Goal: Task Accomplishment & Management: Complete application form

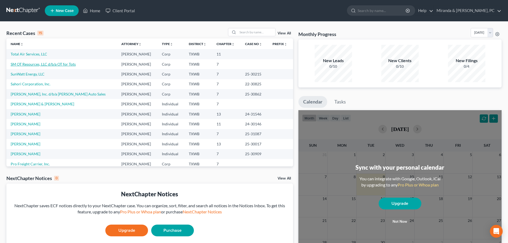
click at [36, 64] on link "SM OT Resources, LLC d/b/a OT for Tots" at bounding box center [43, 64] width 65 height 5
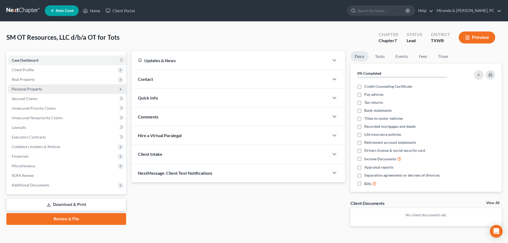
click at [36, 89] on span "Personal Property" at bounding box center [27, 89] width 30 height 5
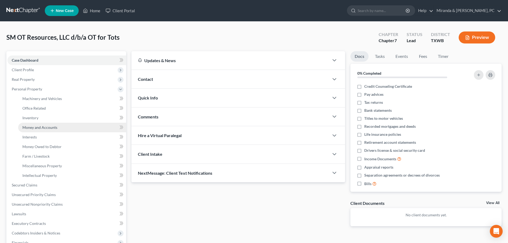
click at [50, 127] on span "Money and Accounts" at bounding box center [39, 127] width 35 height 5
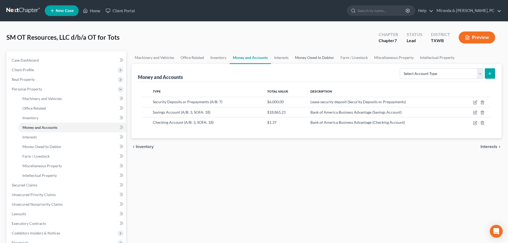
click at [330, 58] on link "Money Owed to Debtor" at bounding box center [315, 57] width 46 height 13
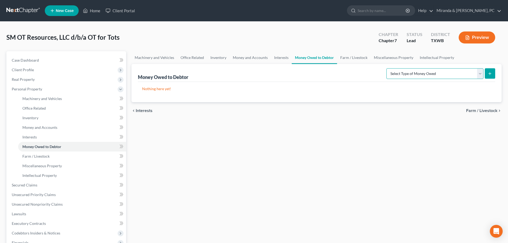
click at [437, 75] on select "Select Type of Money Owed Accounts Receivable (A/B: 11) Causes of Action Agains…" at bounding box center [434, 73] width 97 height 11
select select "accounts_receivable"
click at [387, 68] on select "Select Type of Money Owed Accounts Receivable (A/B: 11) Causes of Action Agains…" at bounding box center [434, 73] width 97 height 11
click at [490, 75] on icon "submit" at bounding box center [490, 73] width 4 height 4
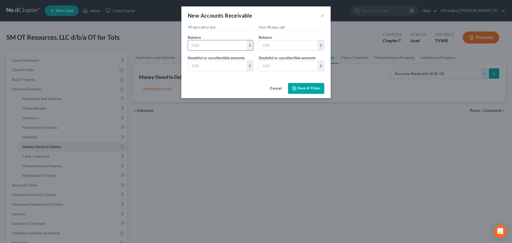
click at [215, 47] on input "text" at bounding box center [217, 45] width 59 height 10
click at [215, 43] on input "text" at bounding box center [217, 45] width 59 height 10
type input "989"
click at [276, 45] on input "text" at bounding box center [288, 45] width 59 height 10
type input "0"
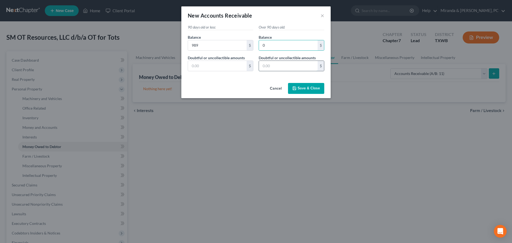
drag, startPoint x: 278, startPoint y: 66, endPoint x: 270, endPoint y: 67, distance: 8.0
click at [278, 66] on input "text" at bounding box center [288, 66] width 59 height 10
type input "0"
click at [231, 68] on input "text" at bounding box center [217, 66] width 59 height 10
type input "0"
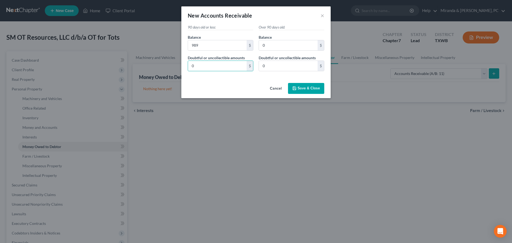
click at [298, 86] on span "Save & Close" at bounding box center [309, 88] width 22 height 5
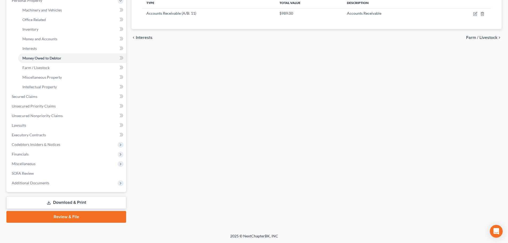
click at [65, 202] on link "Download & Print" at bounding box center [66, 202] width 120 height 13
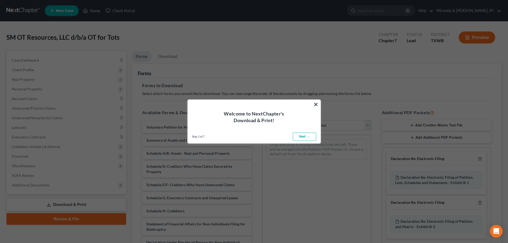
click at [305, 136] on link "Next →" at bounding box center [304, 137] width 23 height 9
select select "0"
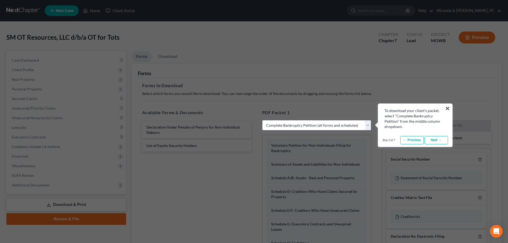
click at [438, 142] on link "Next →" at bounding box center [435, 140] width 23 height 9
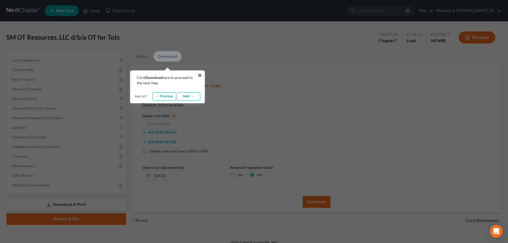
click at [192, 97] on link "Next →" at bounding box center [188, 96] width 23 height 9
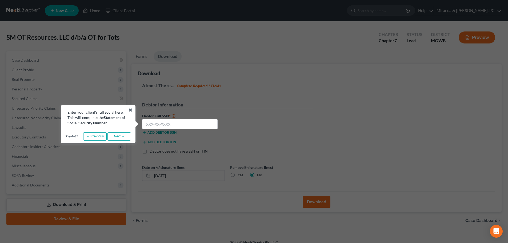
click at [121, 138] on link "Next →" at bounding box center [118, 136] width 23 height 9
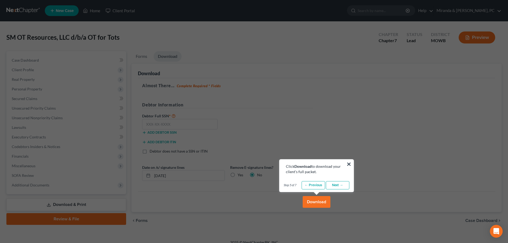
click at [345, 186] on link "Next →" at bounding box center [337, 185] width 23 height 9
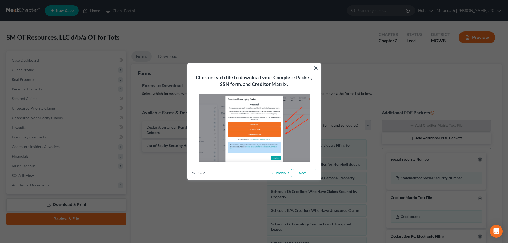
click at [304, 171] on link "Next →" at bounding box center [304, 173] width 23 height 9
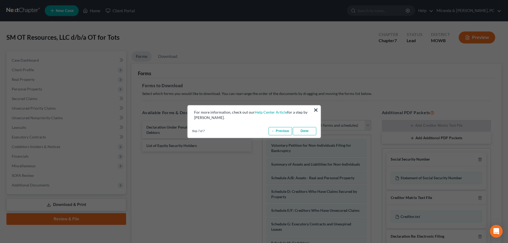
click at [306, 132] on link "Done" at bounding box center [304, 131] width 23 height 9
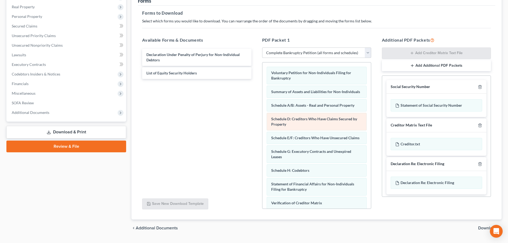
scroll to position [80, 0]
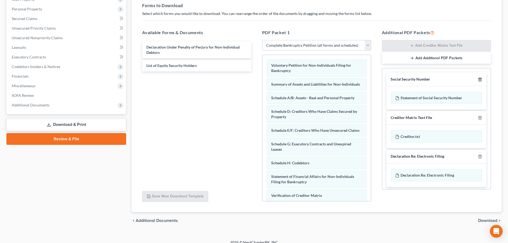
click at [478, 78] on icon "button" at bounding box center [480, 79] width 4 height 4
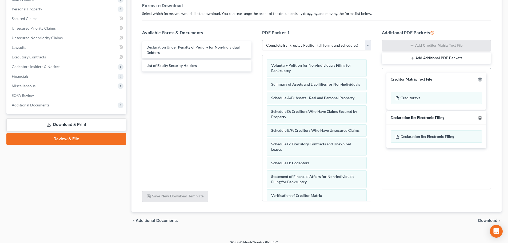
click at [480, 117] on polyline "button" at bounding box center [479, 117] width 3 height 0
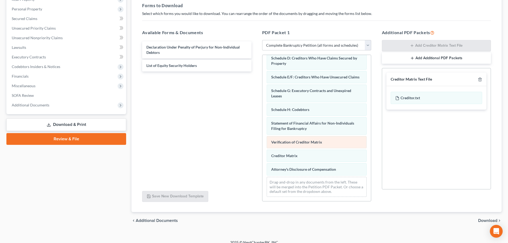
scroll to position [0, 0]
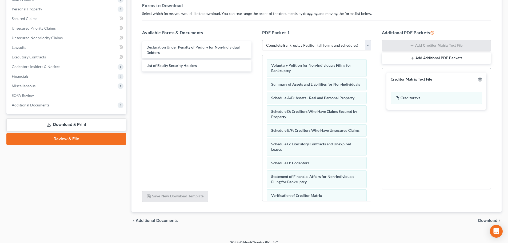
click at [476, 221] on div "chevron_left Additional Documents Download chevron_right" at bounding box center [316, 220] width 370 height 17
click at [480, 220] on span "Download" at bounding box center [487, 220] width 19 height 4
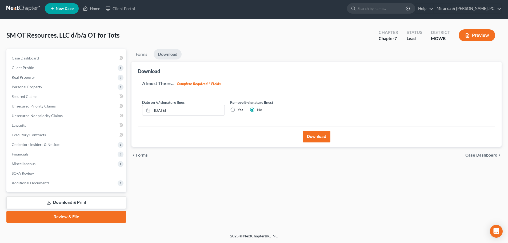
click at [313, 135] on button "Download" at bounding box center [317, 137] width 28 height 12
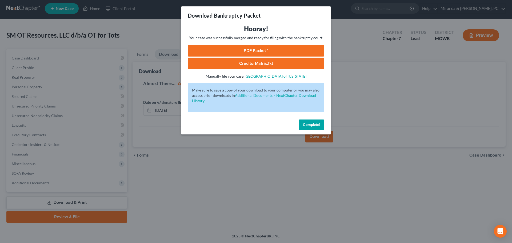
click at [258, 52] on link "PDF Packet 1" at bounding box center [256, 51] width 137 height 12
click at [258, 62] on link "CreditorMatrix.txt" at bounding box center [256, 64] width 137 height 12
click at [315, 123] on span "Complete!" at bounding box center [311, 124] width 17 height 5
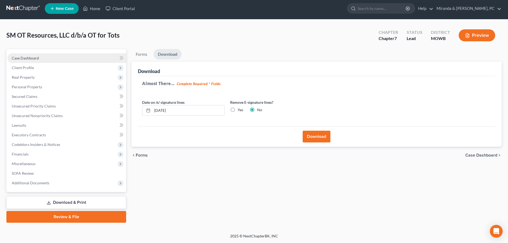
click at [30, 59] on span "Case Dashboard" at bounding box center [25, 58] width 27 height 5
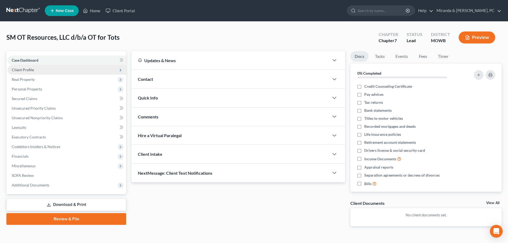
click at [23, 69] on span "Client Profile" at bounding box center [23, 69] width 22 height 5
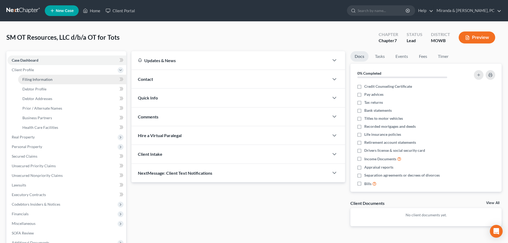
click at [41, 79] on span "Filing Information" at bounding box center [37, 79] width 30 height 5
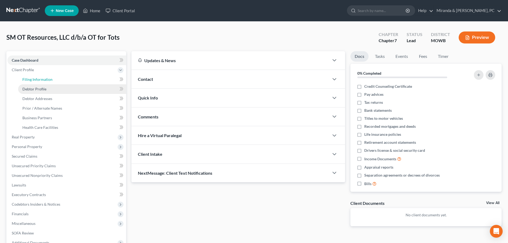
select select "2"
select select "1"
select select "0"
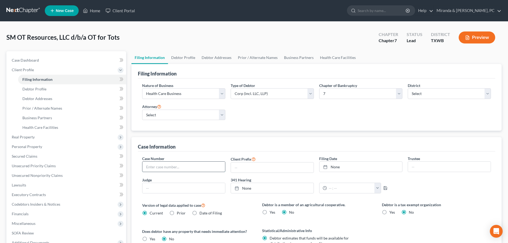
click at [179, 167] on input "text" at bounding box center [183, 167] width 83 height 10
type input "[DATE]"
click at [337, 169] on link "None" at bounding box center [360, 167] width 83 height 10
click at [181, 165] on input "text" at bounding box center [183, 167] width 83 height 10
click at [181, 162] on input "text" at bounding box center [183, 167] width 83 height 10
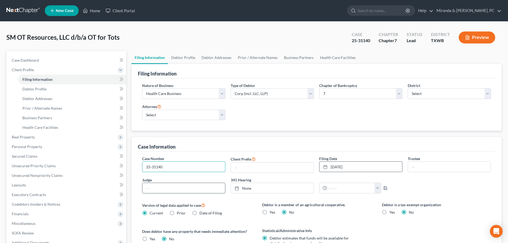
type input "25-31140"
click at [205, 186] on input "text" at bounding box center [183, 188] width 83 height 10
type input "[PERSON_NAME]"
click at [478, 183] on div "Case Number 25-31140 Client Prefix Filing Date [DATE] close Date [DATE] Time 12…" at bounding box center [316, 177] width 354 height 42
click at [90, 9] on link "Home" at bounding box center [91, 11] width 23 height 10
